Goal: Communication & Community: Answer question/provide support

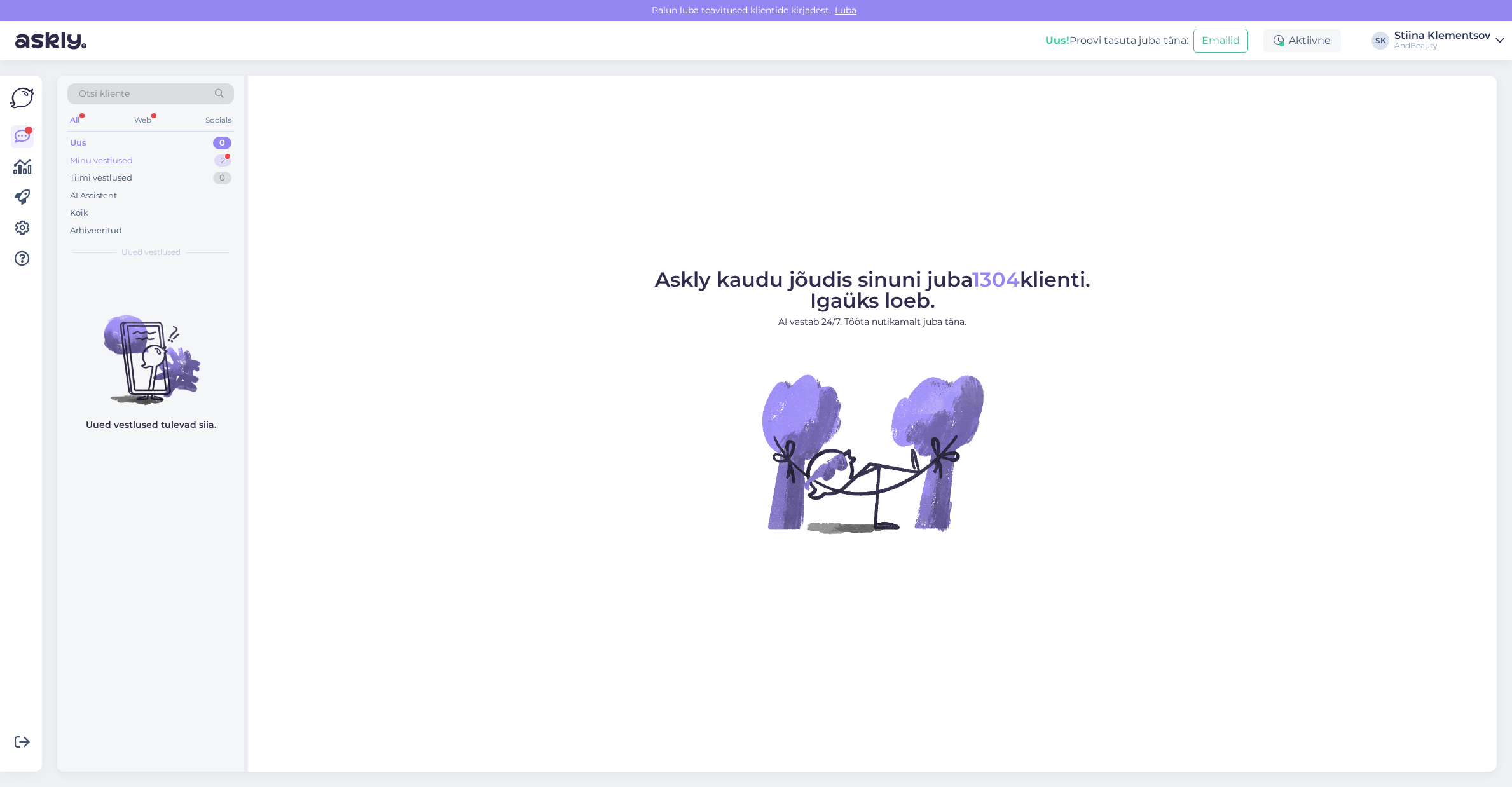
click at [128, 166] on div "Minu vestlused 2" at bounding box center [150, 160] width 167 height 18
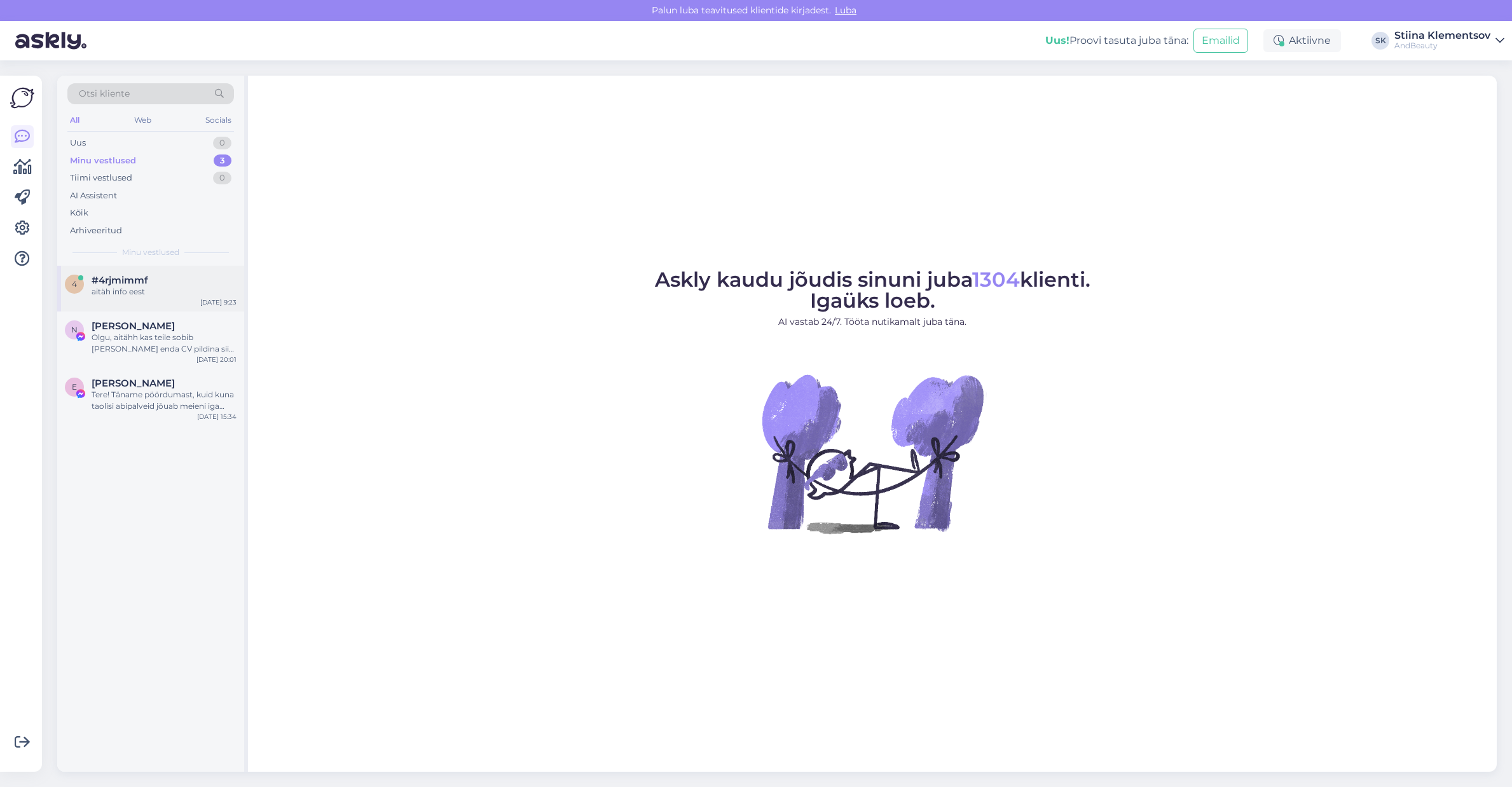
click at [150, 302] on div "4 #4rjmimmf aitäh info eest [DATE] 9:23" at bounding box center [151, 288] width 187 height 45
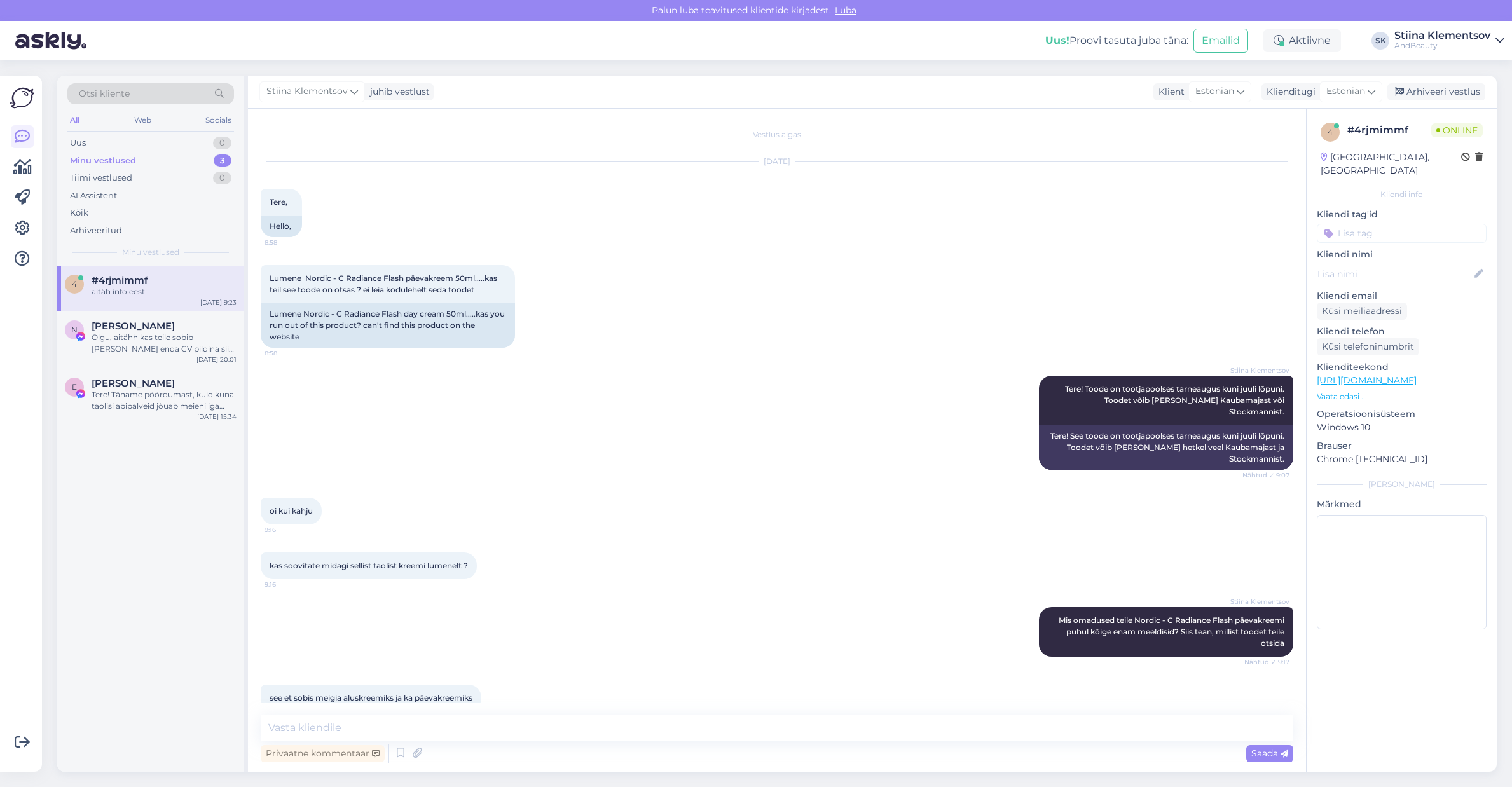
scroll to position [1989, 0]
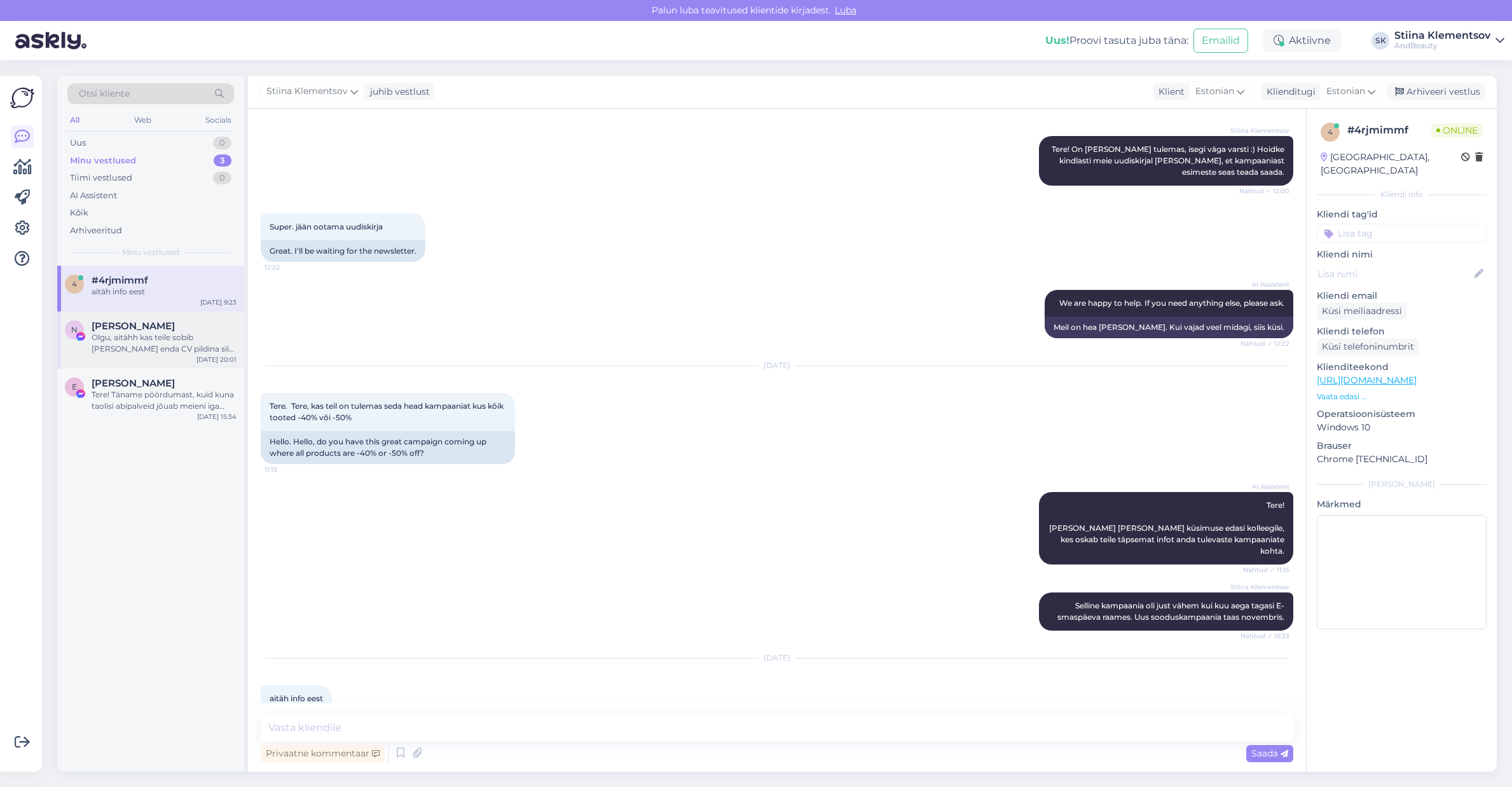
click at [142, 336] on div "Olgu, aitähh kas teile sobib [PERSON_NAME] enda CV pildina siia või soovite [PE…" at bounding box center [164, 343] width 145 height 23
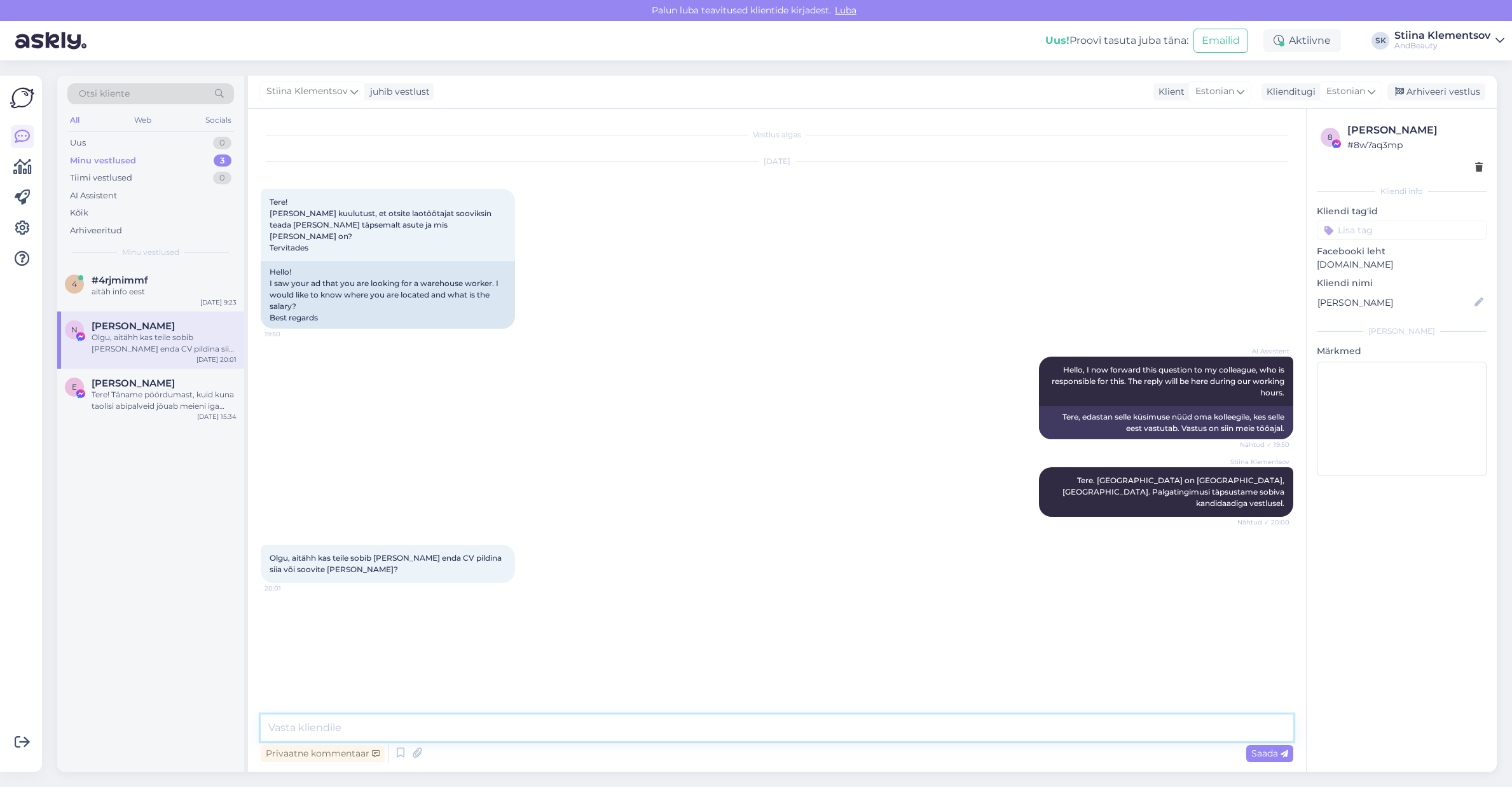
click at [459, 730] on textarea at bounding box center [777, 727] width 1033 height 27
type textarea "Palun edastage CV nii nagu kuulutuses on kirjas."
click at [183, 397] on div "Tere! Täname pöördumast, kuid kuna taolisi abipalveid jõuab meieni iga päev lug…" at bounding box center [164, 400] width 145 height 23
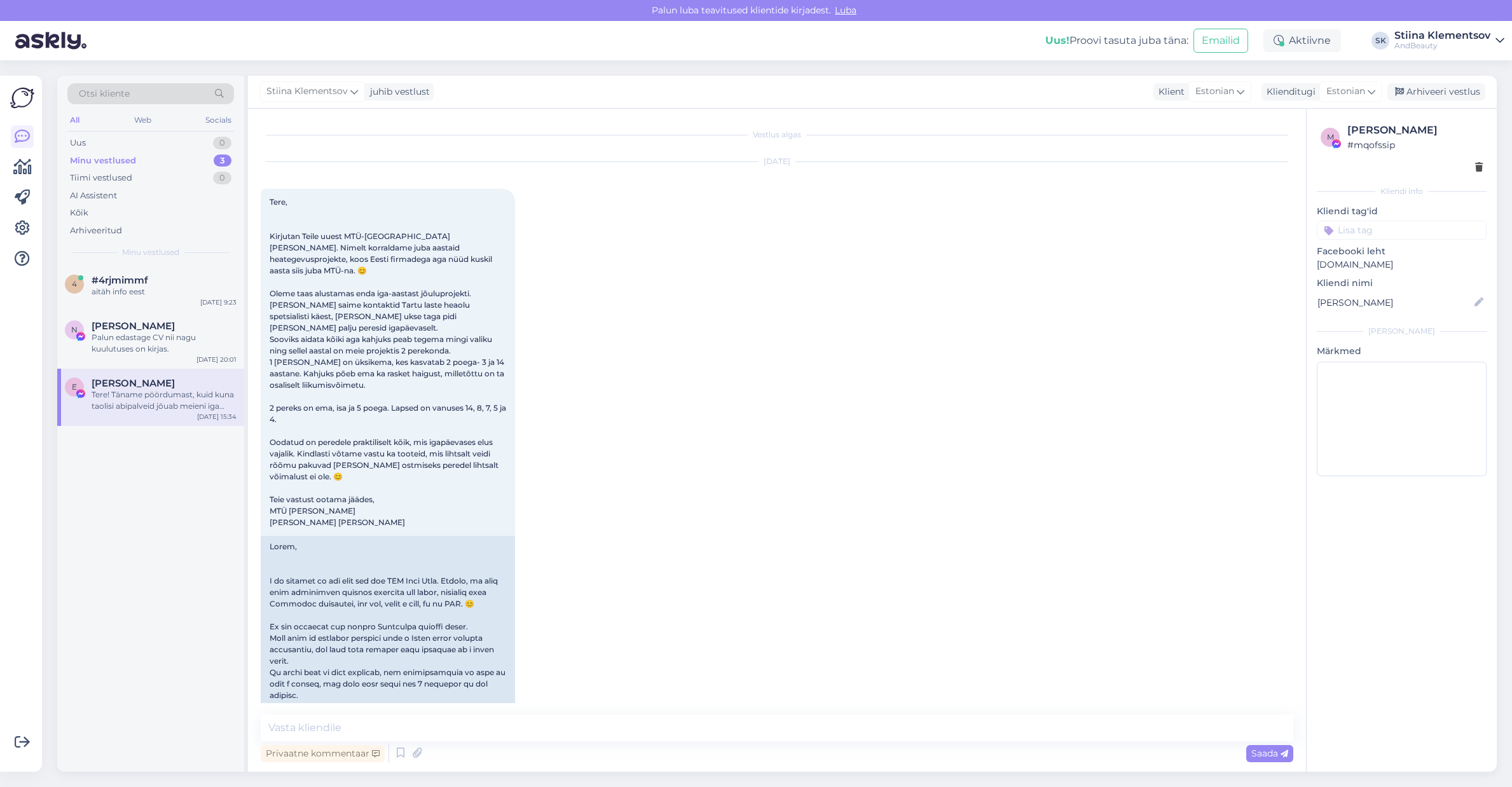
scroll to position [498, 0]
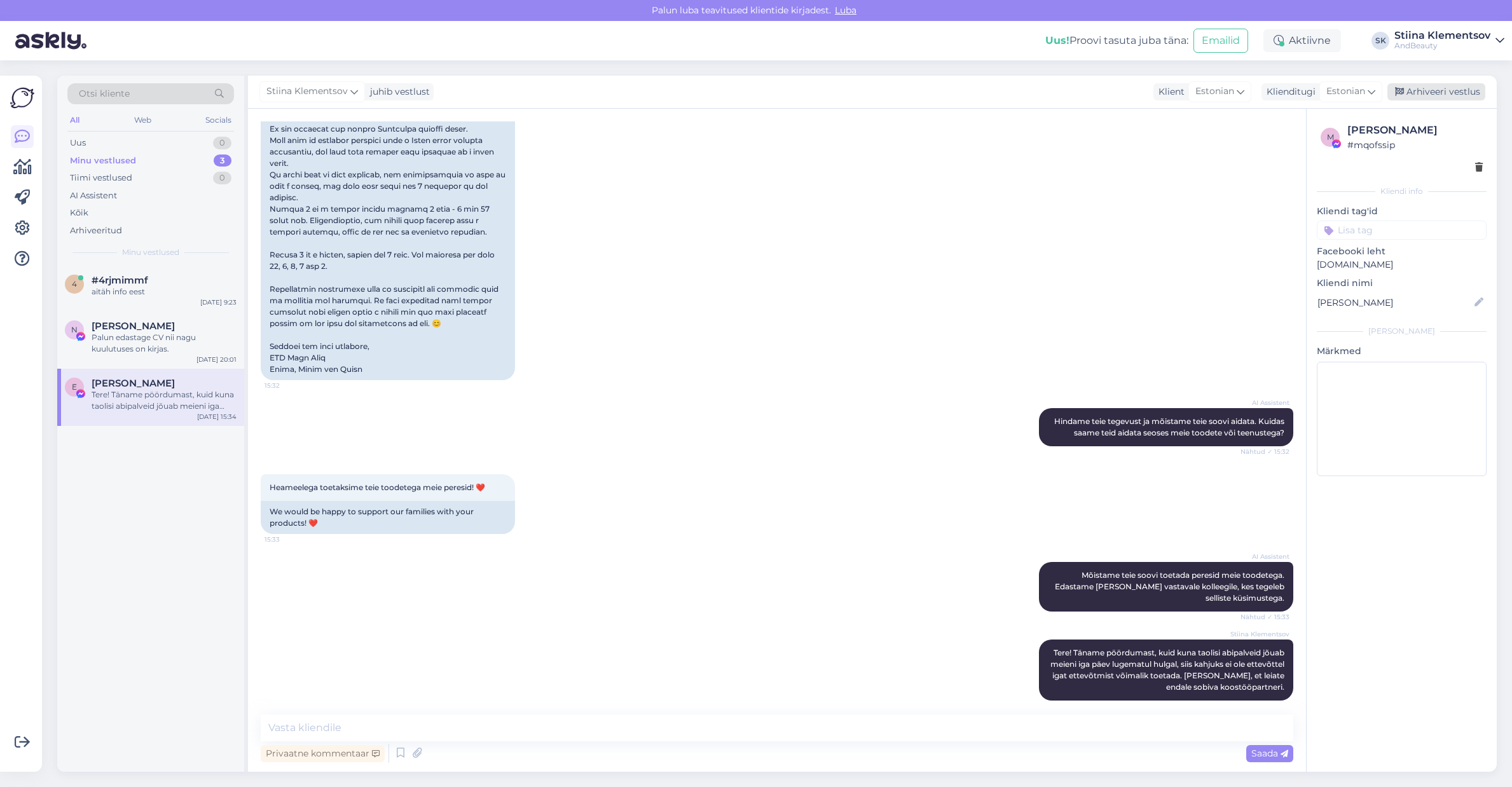
click at [1461, 88] on div "Arhiveeri vestlus" at bounding box center [1436, 92] width 98 height 17
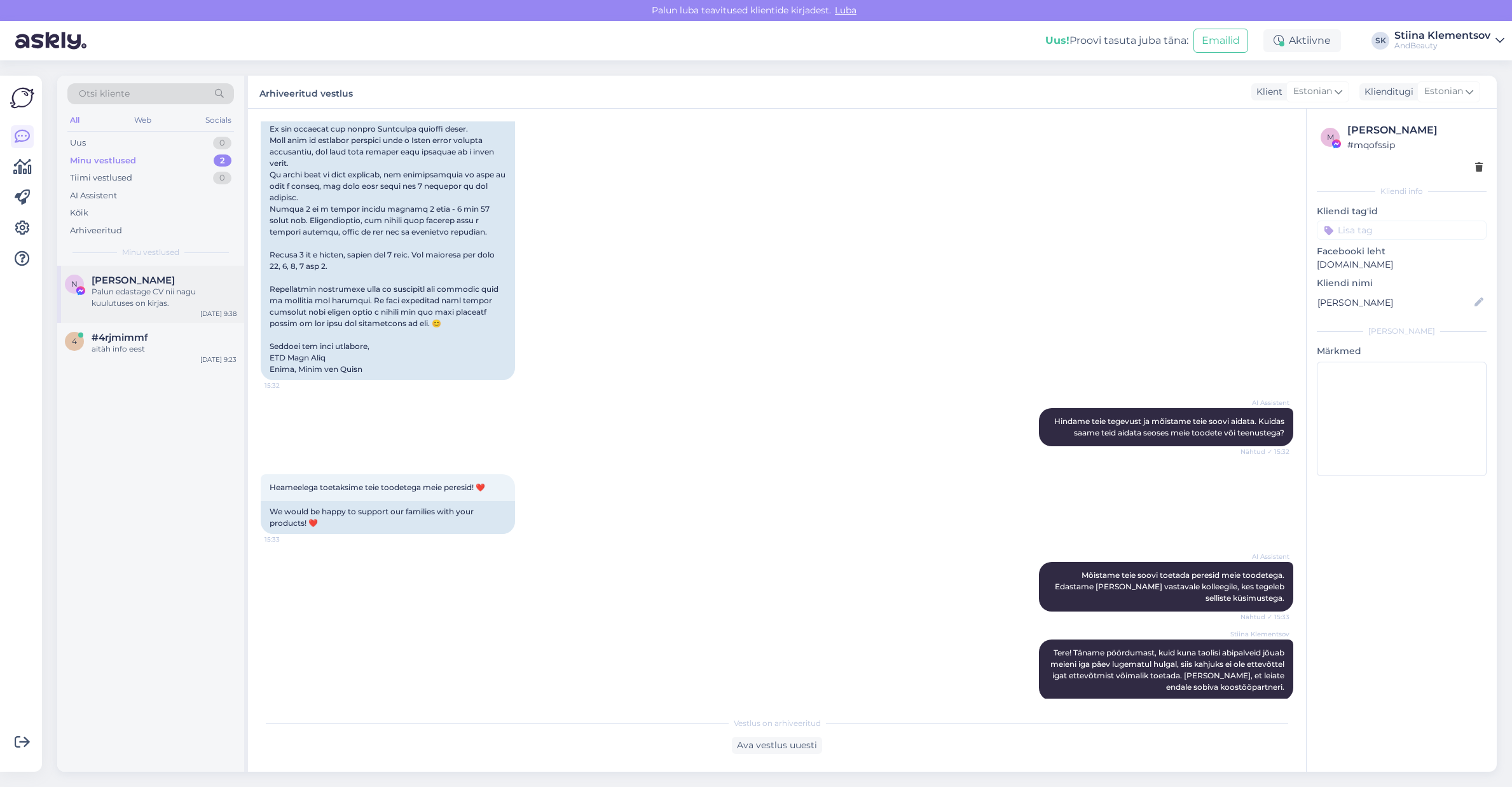
click at [153, 290] on div "Palun edastage CV nii nagu kuulutuses on kirjas." at bounding box center [164, 297] width 145 height 23
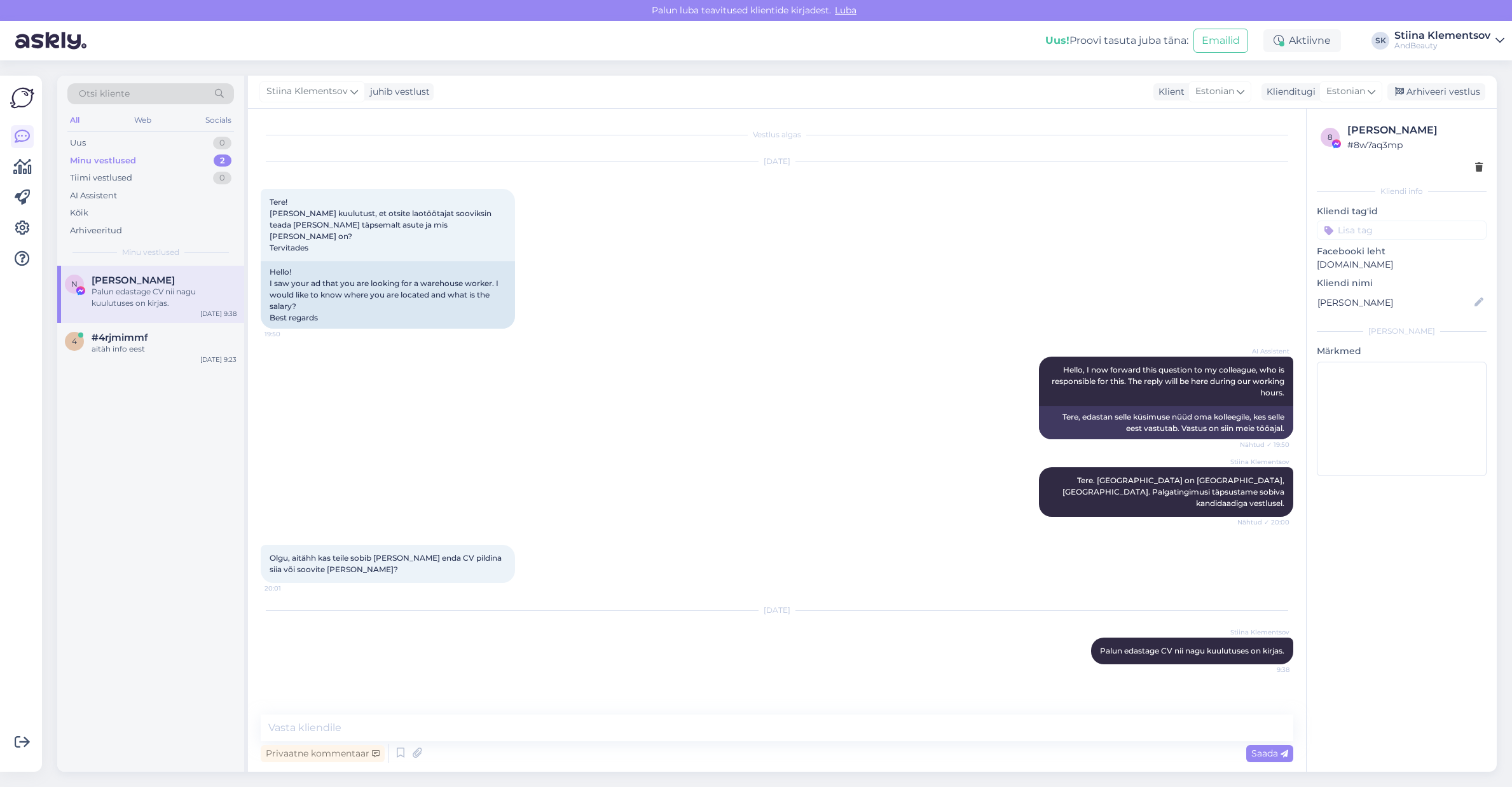
scroll to position [0, 0]
click at [1428, 94] on div "Arhiveeri vestlus" at bounding box center [1436, 92] width 98 height 17
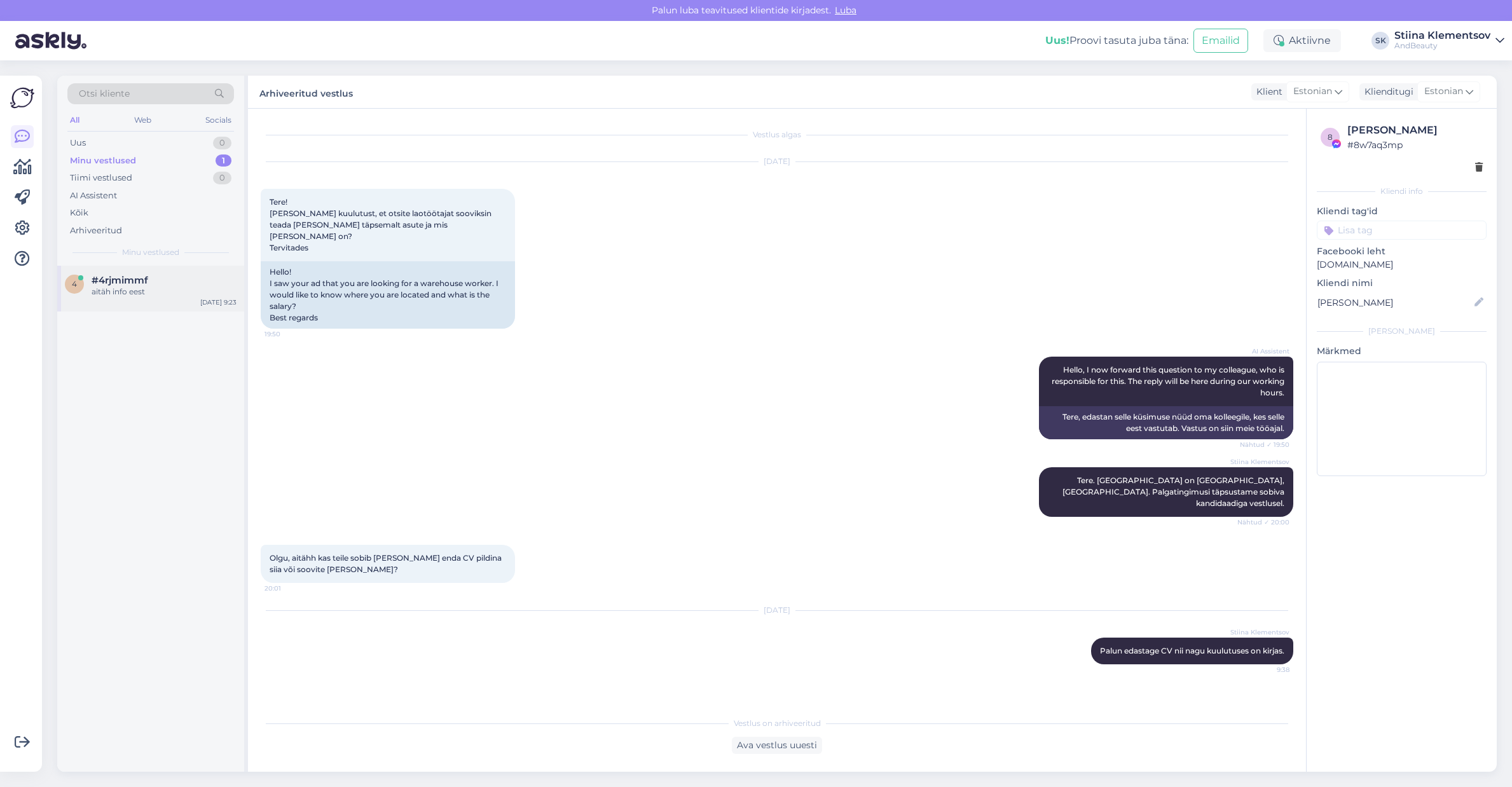
click at [109, 285] on span "#4rjmimmf" at bounding box center [120, 280] width 57 height 11
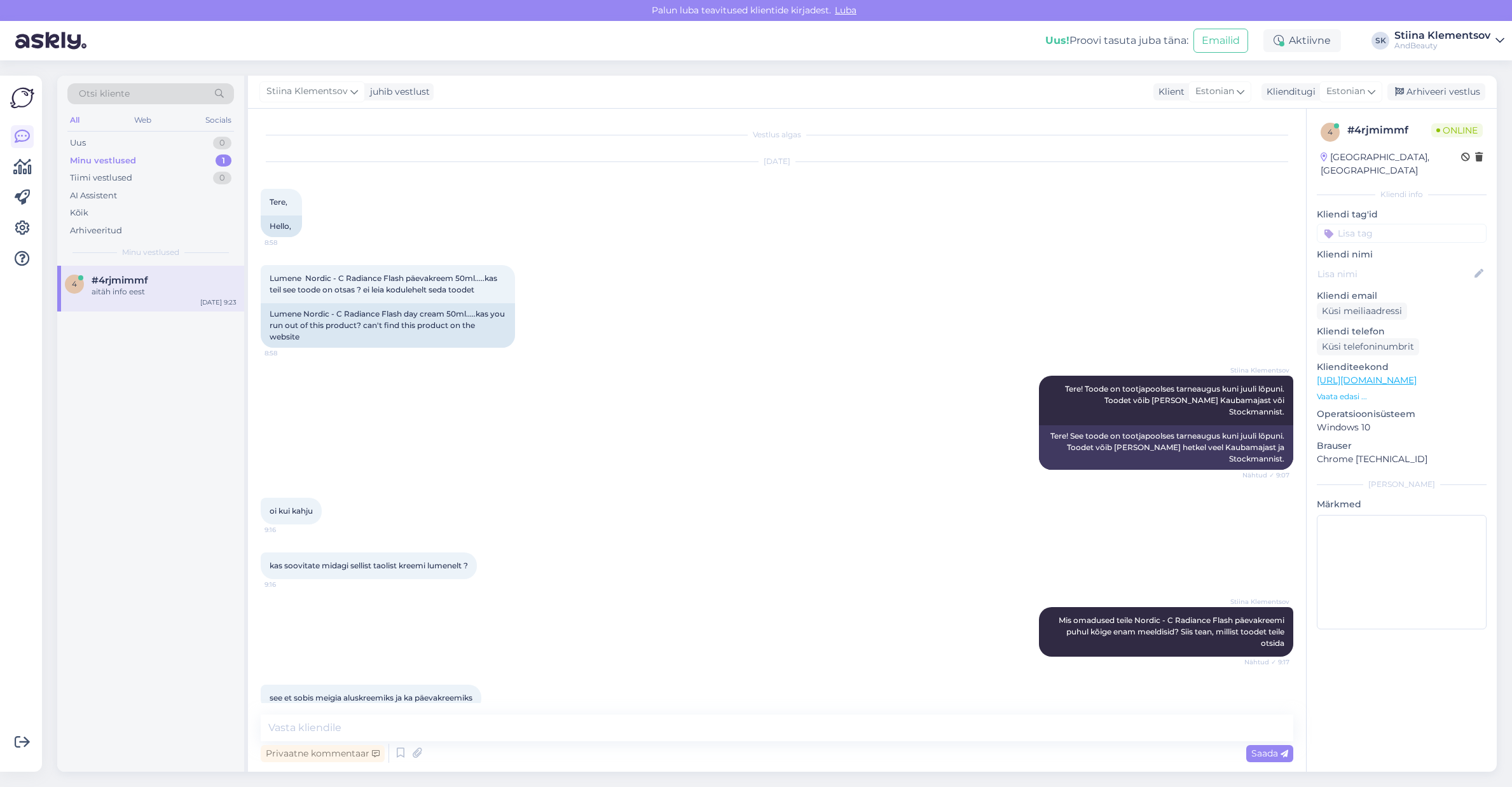
scroll to position [1989, 0]
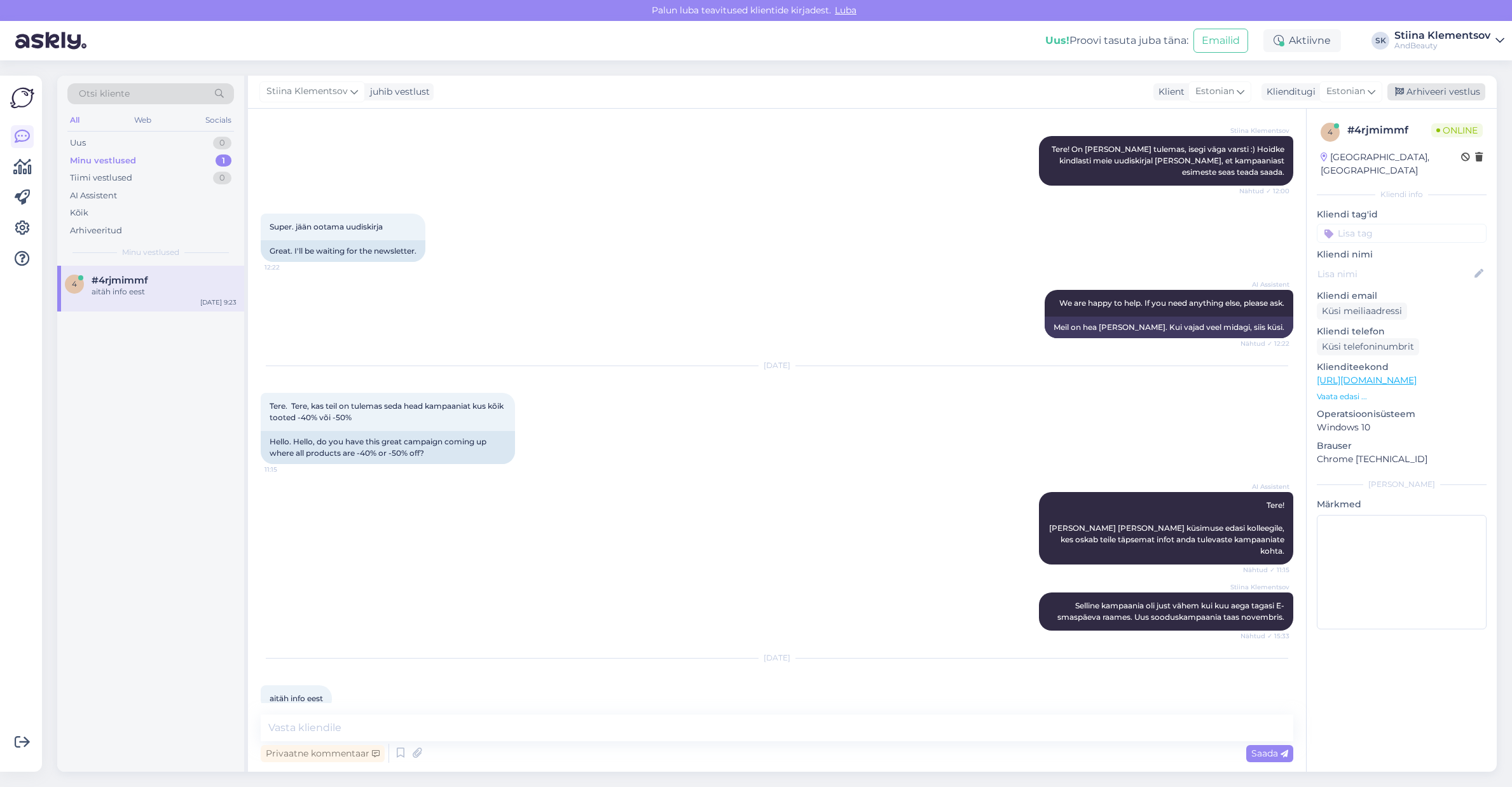
drag, startPoint x: 1435, startPoint y: 89, endPoint x: 1414, endPoint y: 92, distance: 21.2
click at [1435, 89] on div "Arhiveeri vestlus" at bounding box center [1436, 92] width 98 height 17
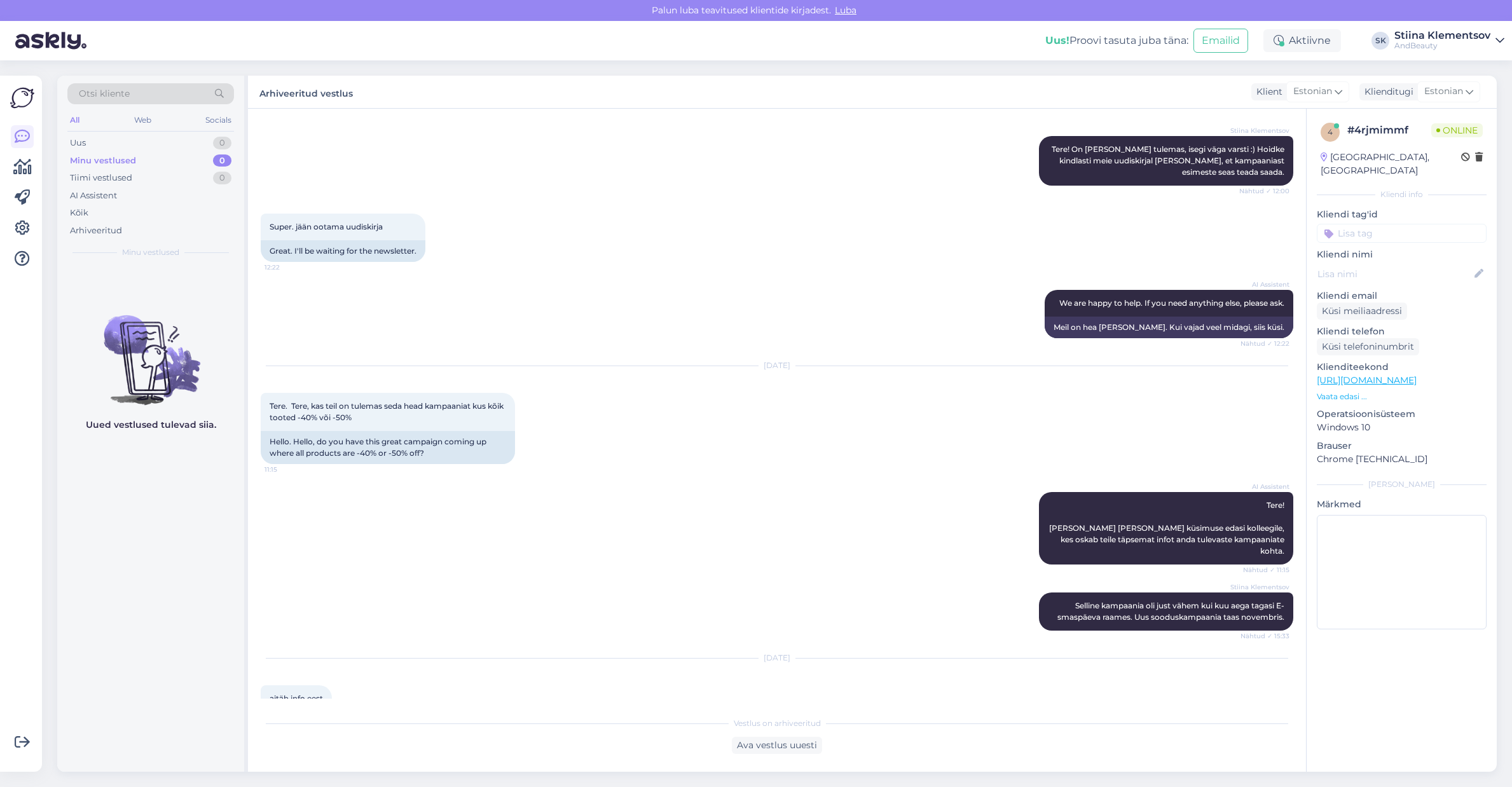
click at [80, 122] on div "All" at bounding box center [74, 119] width 15 height 16
click at [143, 123] on div "Web" at bounding box center [143, 119] width 22 height 16
click at [100, 194] on div "AI Assistent" at bounding box center [93, 196] width 47 height 13
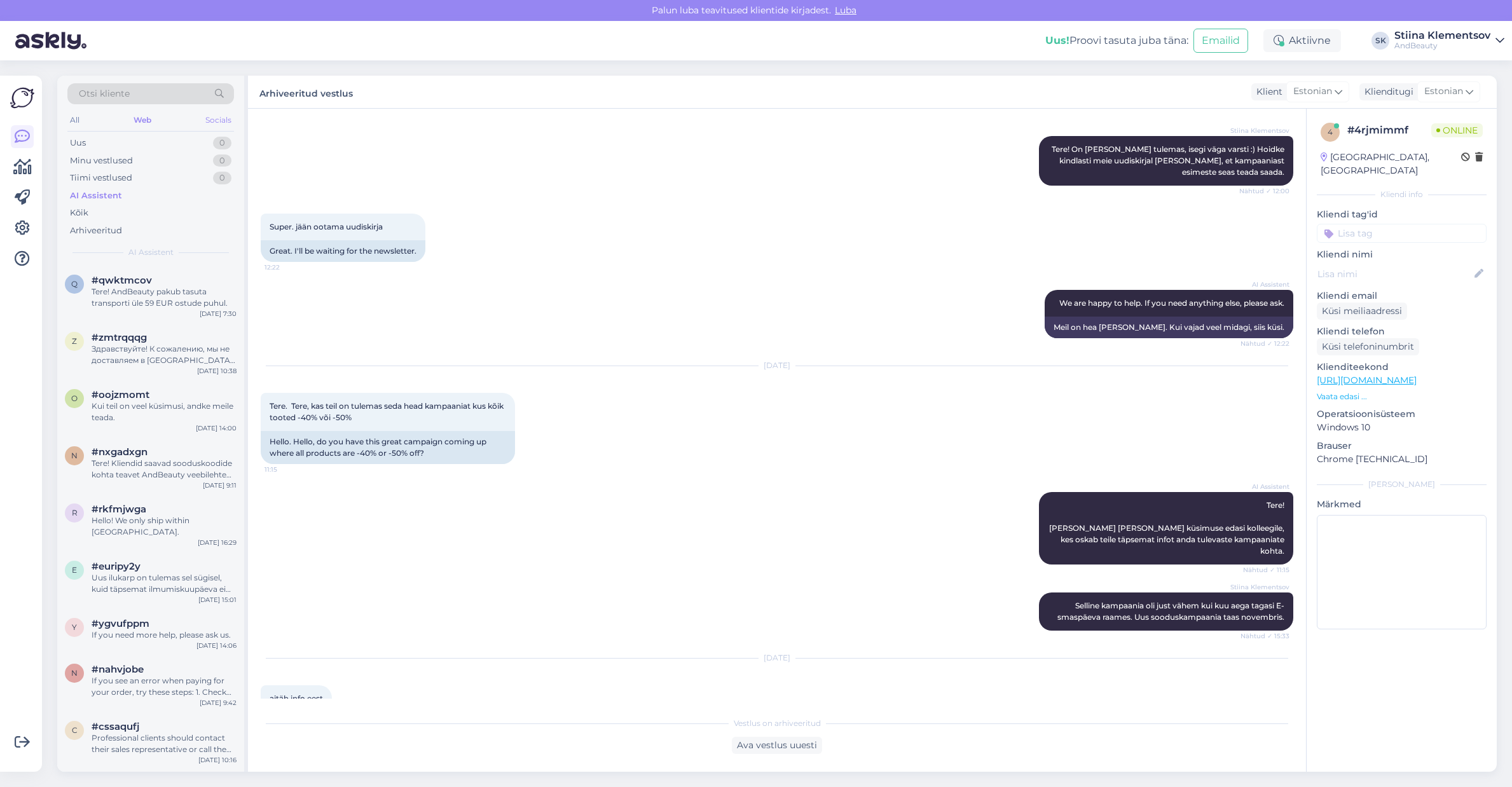
click at [226, 118] on div "Socials" at bounding box center [218, 119] width 31 height 16
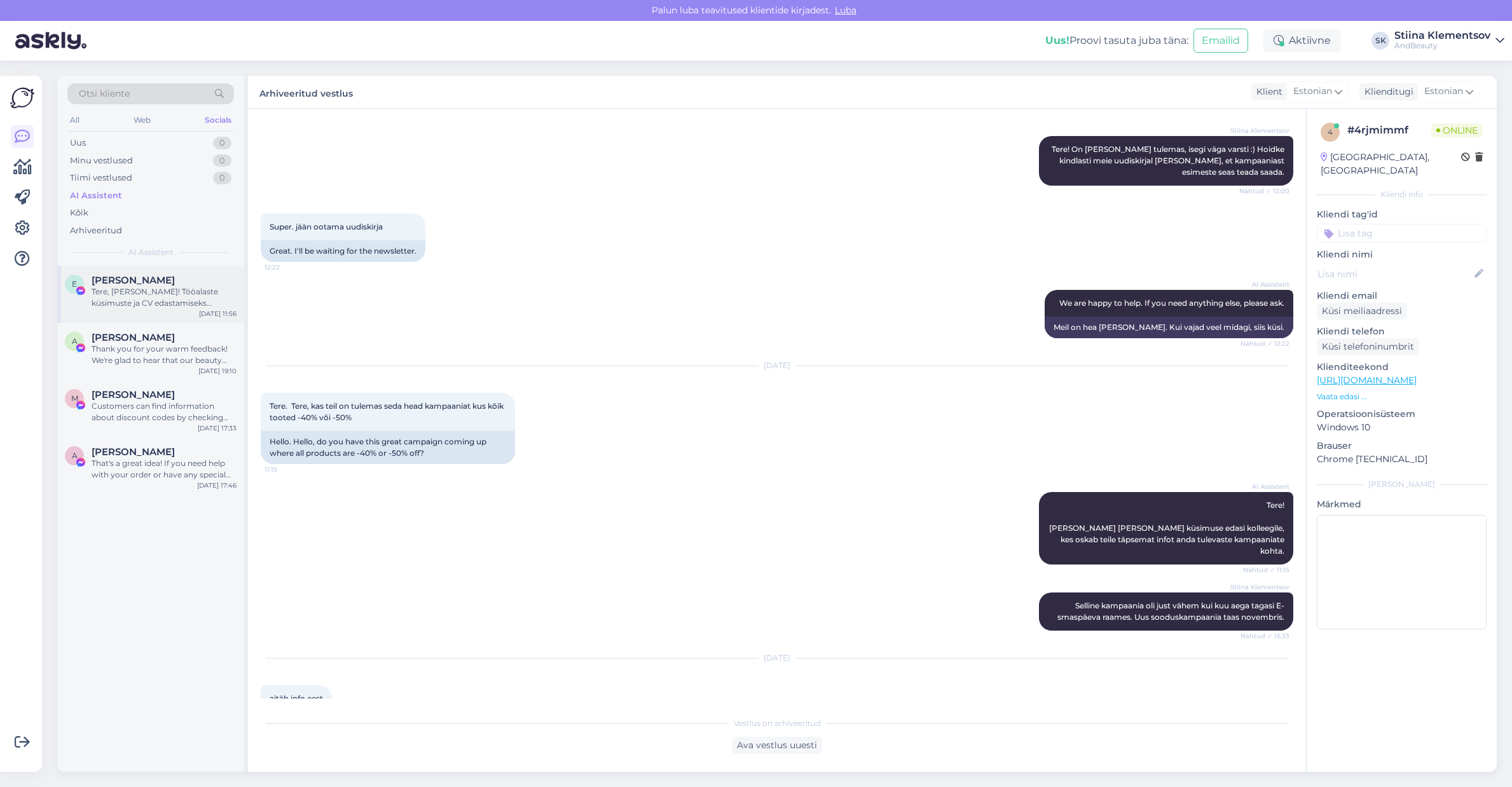
drag, startPoint x: 189, startPoint y: 288, endPoint x: 240, endPoint y: 310, distance: 55.5
click at [189, 288] on div "Tere, [PERSON_NAME]! Tööalaste küsimuste ja CV edastamiseks palume saata e-kiri…" at bounding box center [164, 297] width 145 height 23
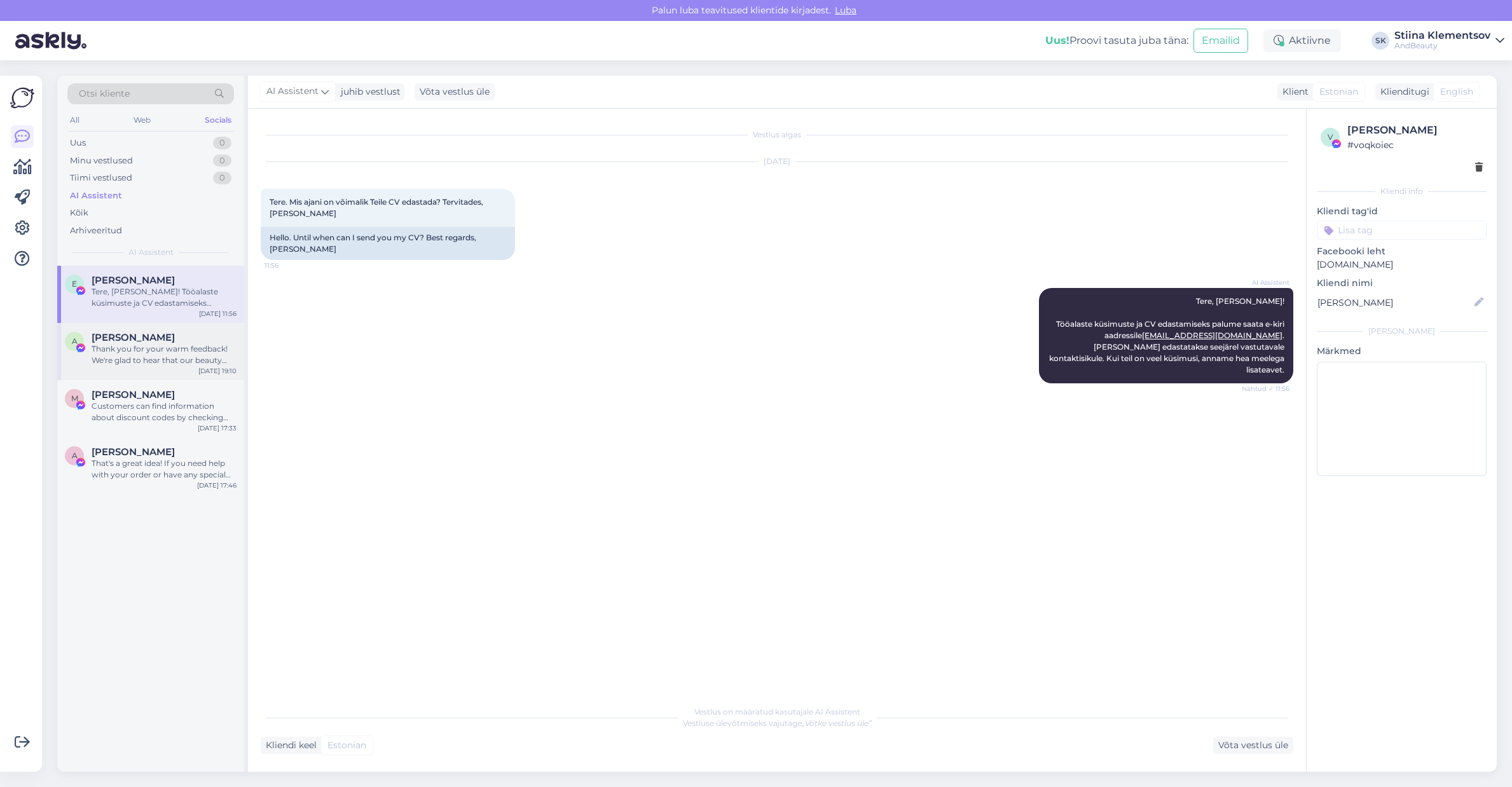
click at [168, 351] on div "Thank you for your warm feedback! We're glad to hear that our beauty boxes brin…" at bounding box center [164, 354] width 145 height 23
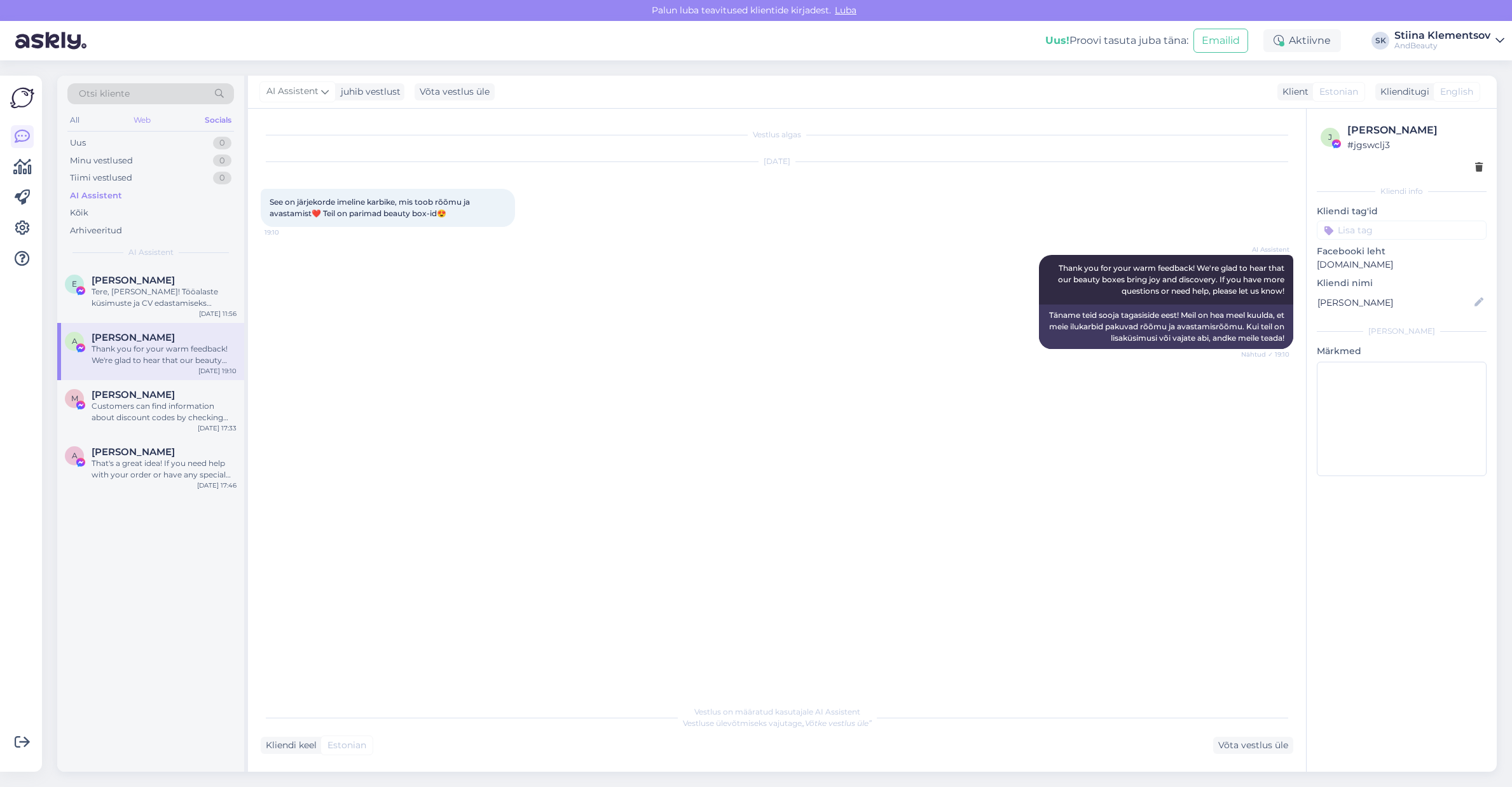
click at [141, 118] on div "Web" at bounding box center [143, 119] width 22 height 16
